Goal: Book appointment/travel/reservation

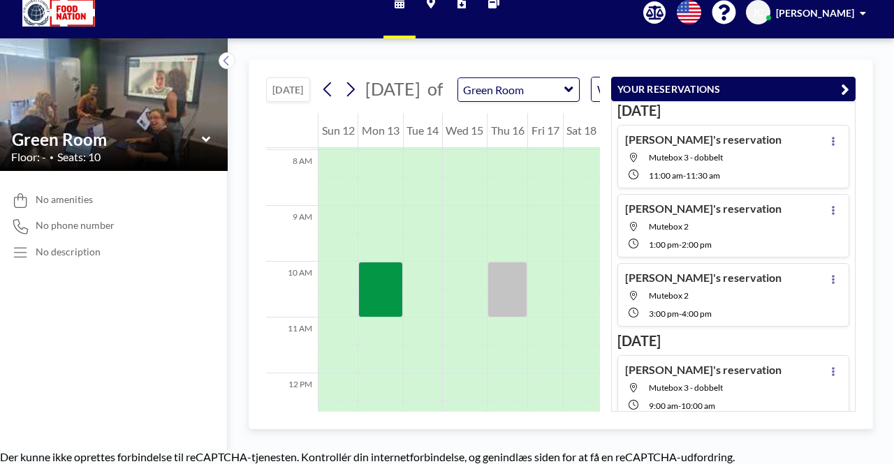
scroll to position [446, 0]
click at [334, 96] on icon at bounding box center [327, 89] width 13 height 21
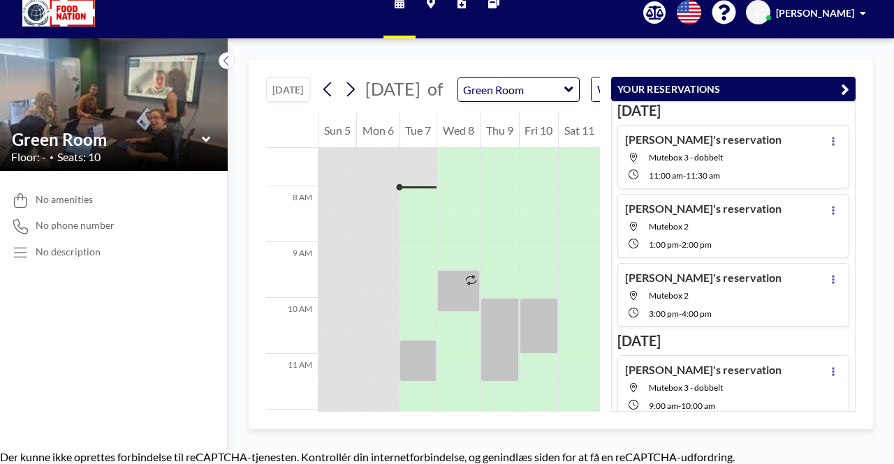
scroll to position [408, 0]
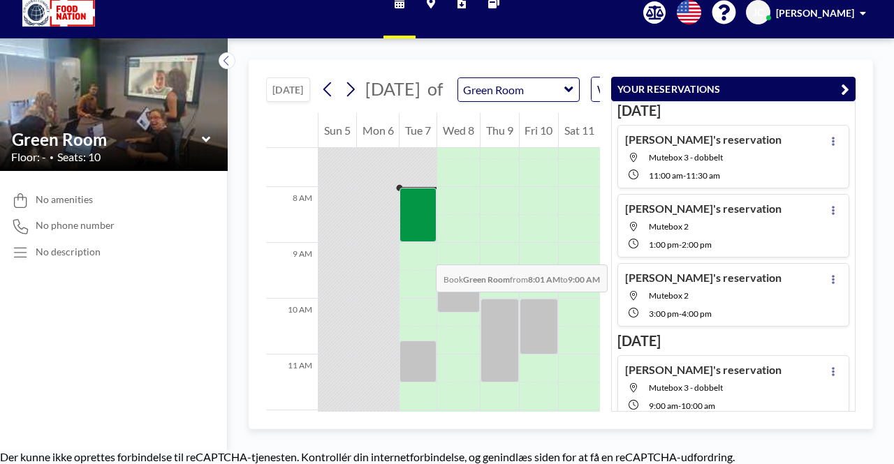
drag, startPoint x: 422, startPoint y: 219, endPoint x: 422, endPoint y: 237, distance: 18.2
click at [422, 237] on div at bounding box center [417, 215] width 37 height 54
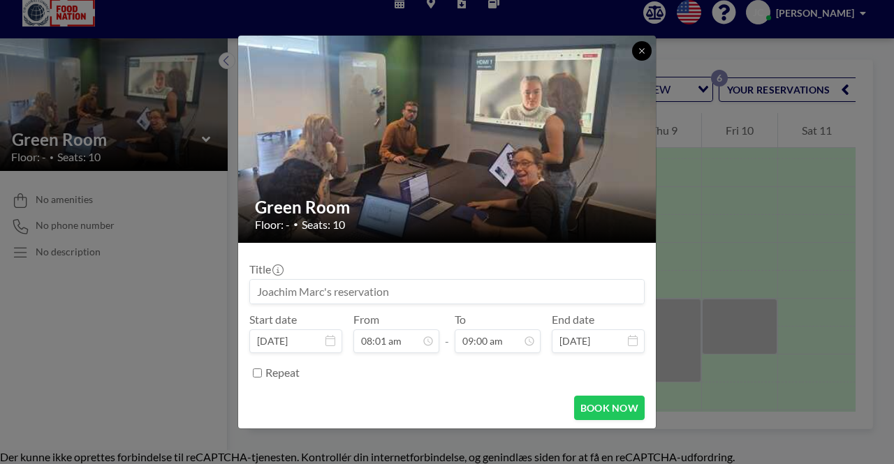
click at [638, 52] on icon at bounding box center [642, 51] width 8 height 8
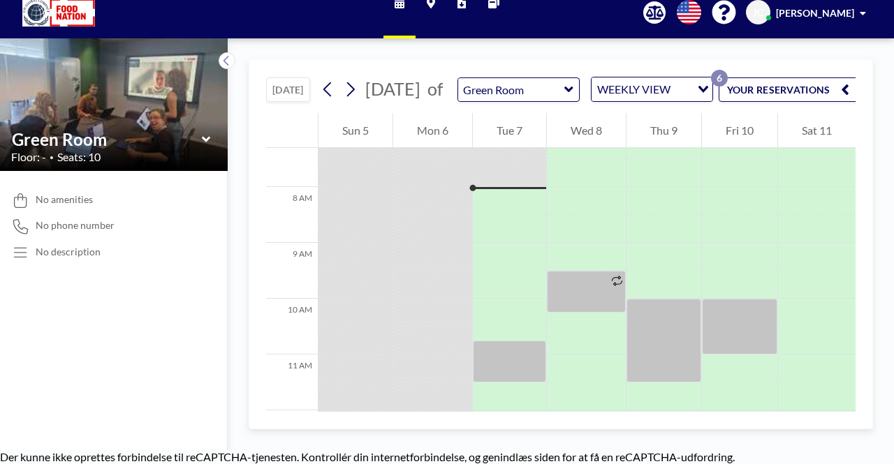
click at [202, 136] on icon at bounding box center [206, 140] width 9 height 14
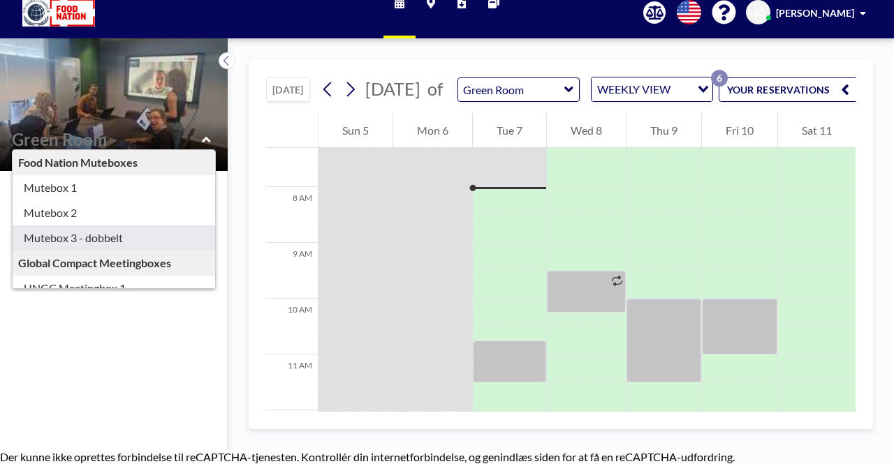
type input "Mutebox 3 - dobbelt"
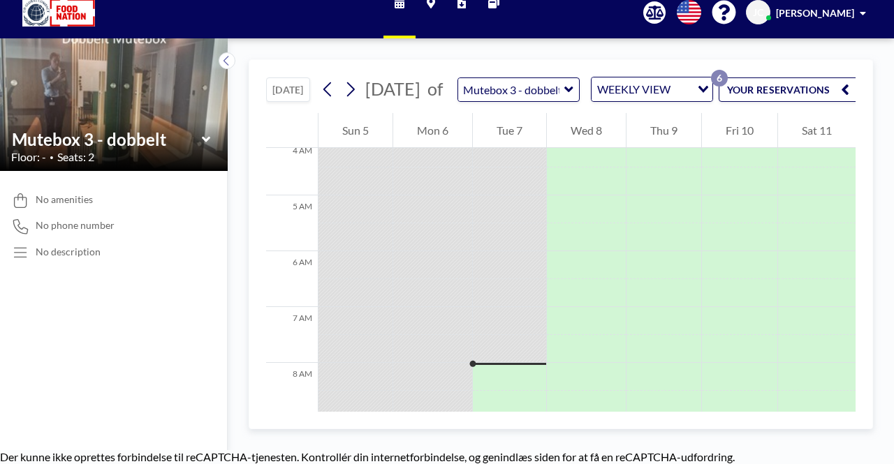
scroll to position [420, 0]
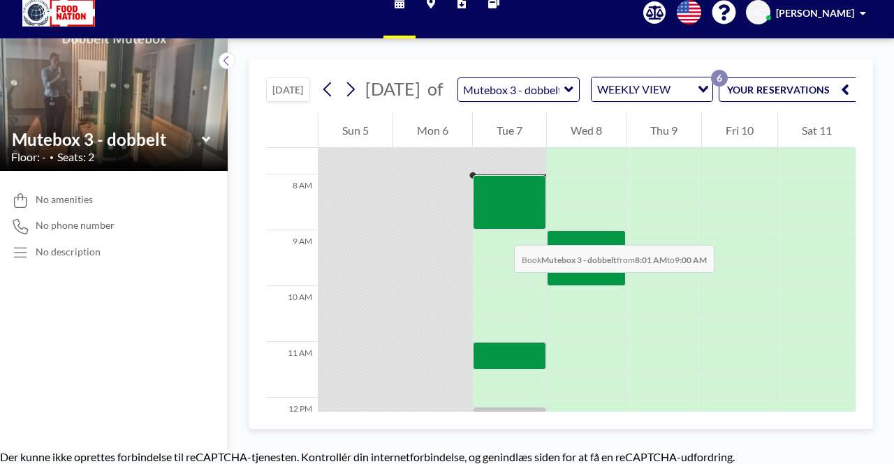
drag, startPoint x: 500, startPoint y: 195, endPoint x: 501, endPoint y: 220, distance: 25.1
click at [501, 220] on div at bounding box center [509, 202] width 73 height 54
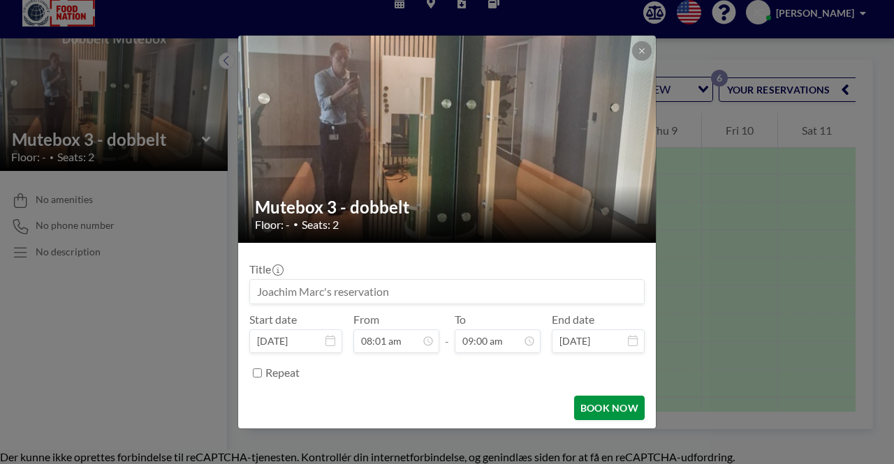
click at [608, 409] on button "BOOK NOW" at bounding box center [609, 408] width 71 height 24
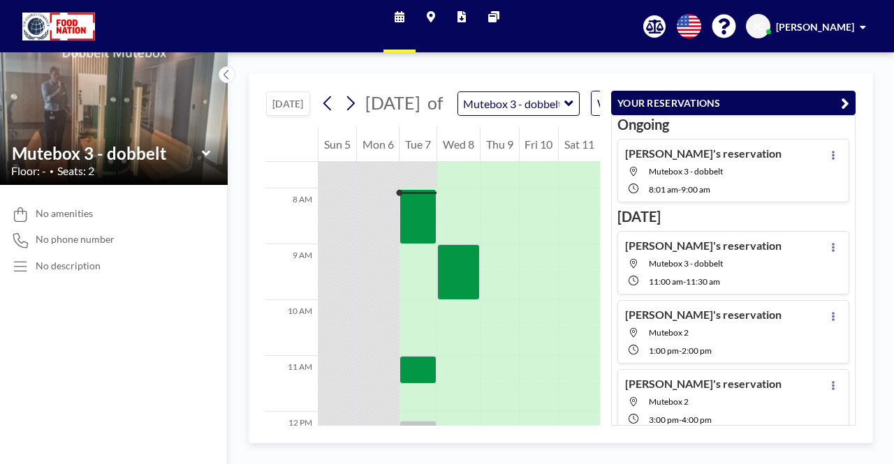
click at [737, 263] on span "Mutebox 3 - dobbelt" at bounding box center [715, 263] width 133 height 10
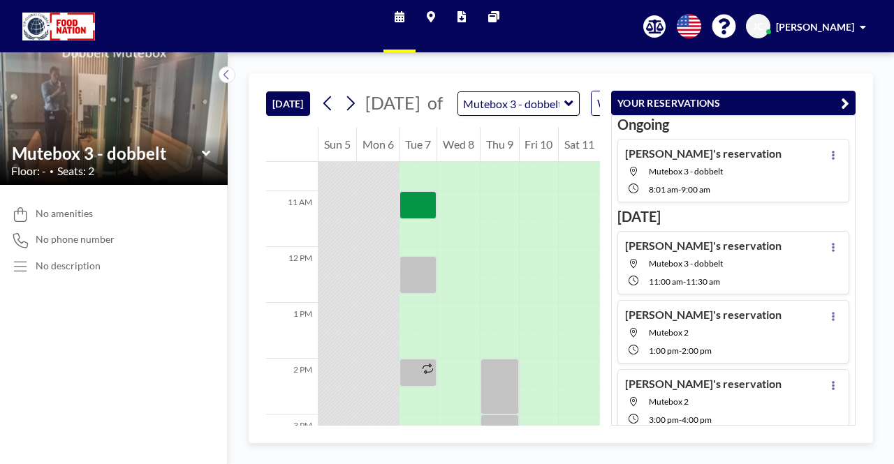
scroll to position [587, 0]
click at [832, 248] on icon at bounding box center [833, 247] width 3 height 9
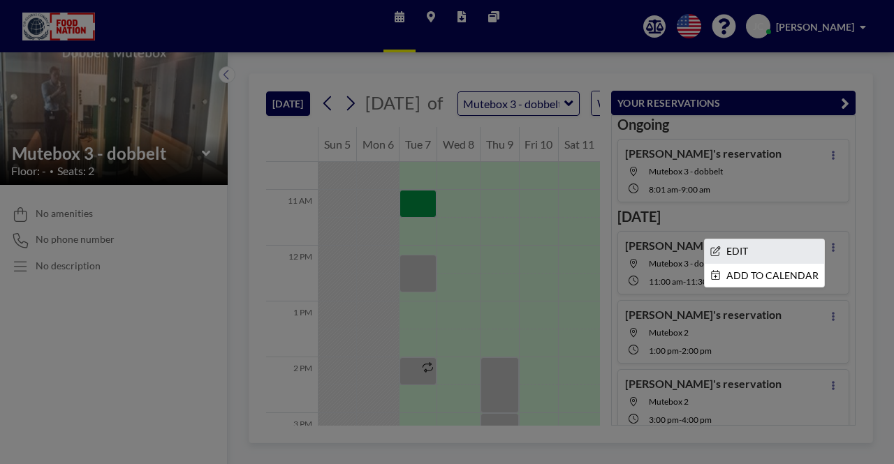
click at [786, 253] on li "EDIT" at bounding box center [764, 252] width 119 height 24
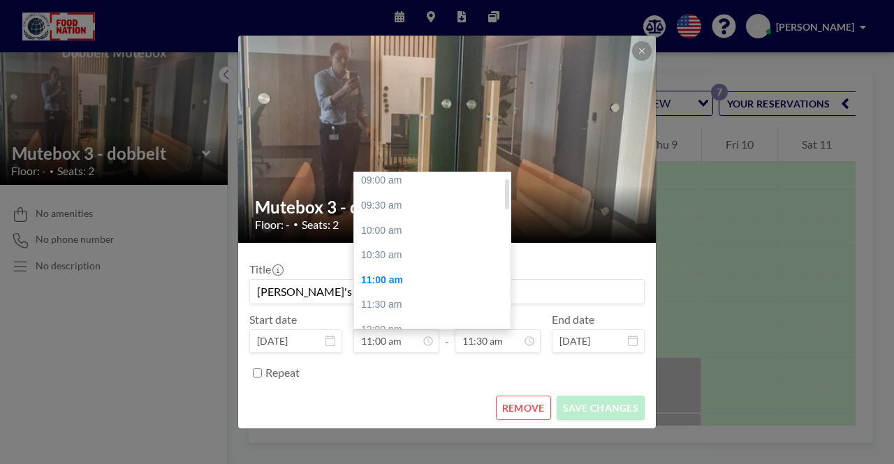
scroll to position [28, 0]
click at [401, 256] on div "10:30 am" at bounding box center [435, 256] width 163 height 25
type input "10:30 am"
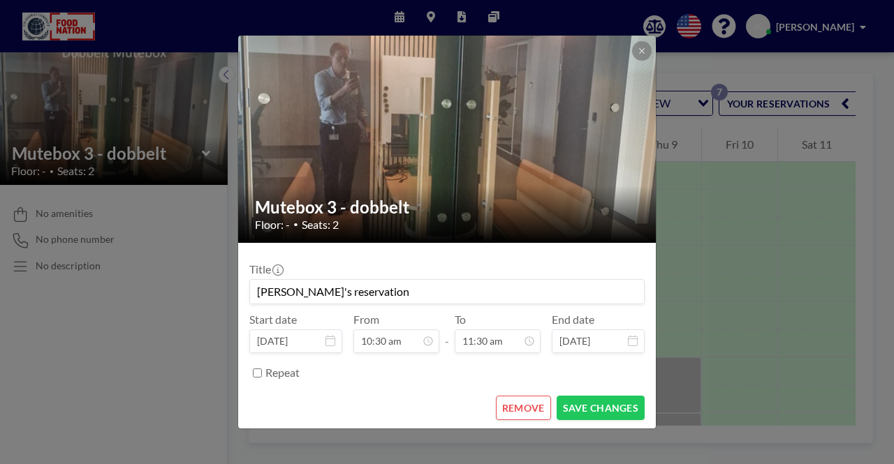
scroll to position [572, 0]
click at [602, 406] on button "SAVE CHANGES" at bounding box center [601, 408] width 88 height 24
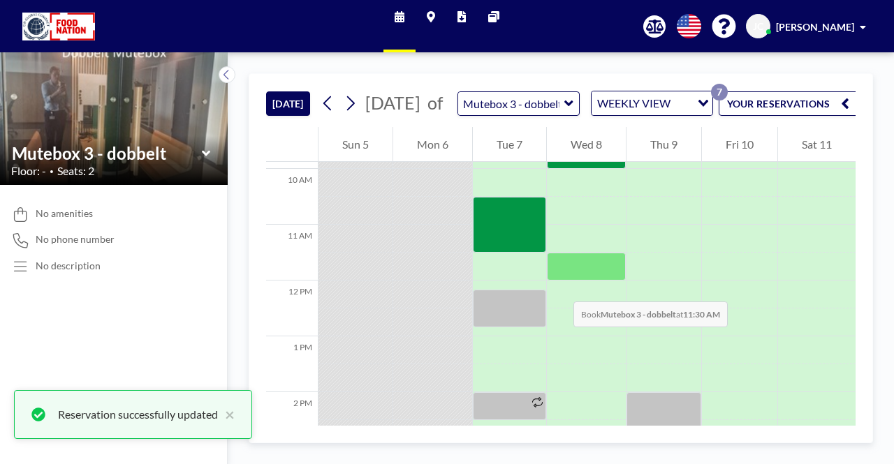
scroll to position [549, 0]
